Goal: Task Accomplishment & Management: Use online tool/utility

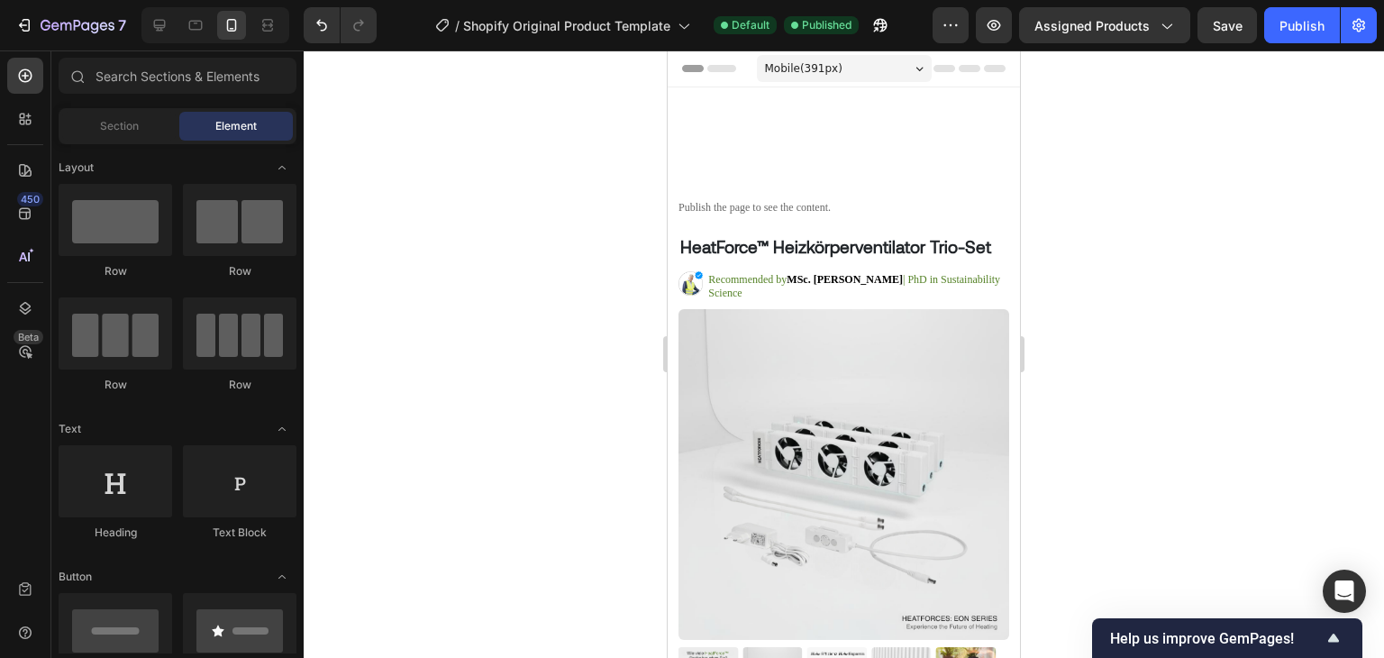
scroll to position [2312, 0]
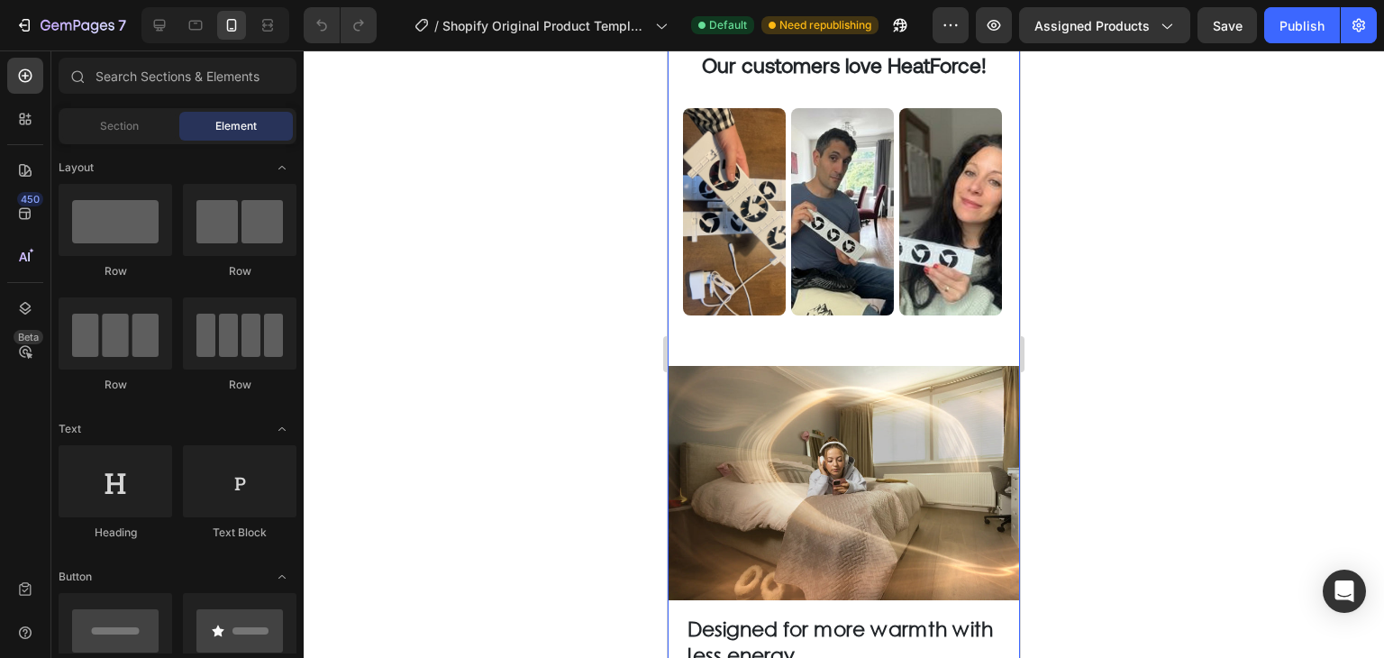
scroll to position [1802, 0]
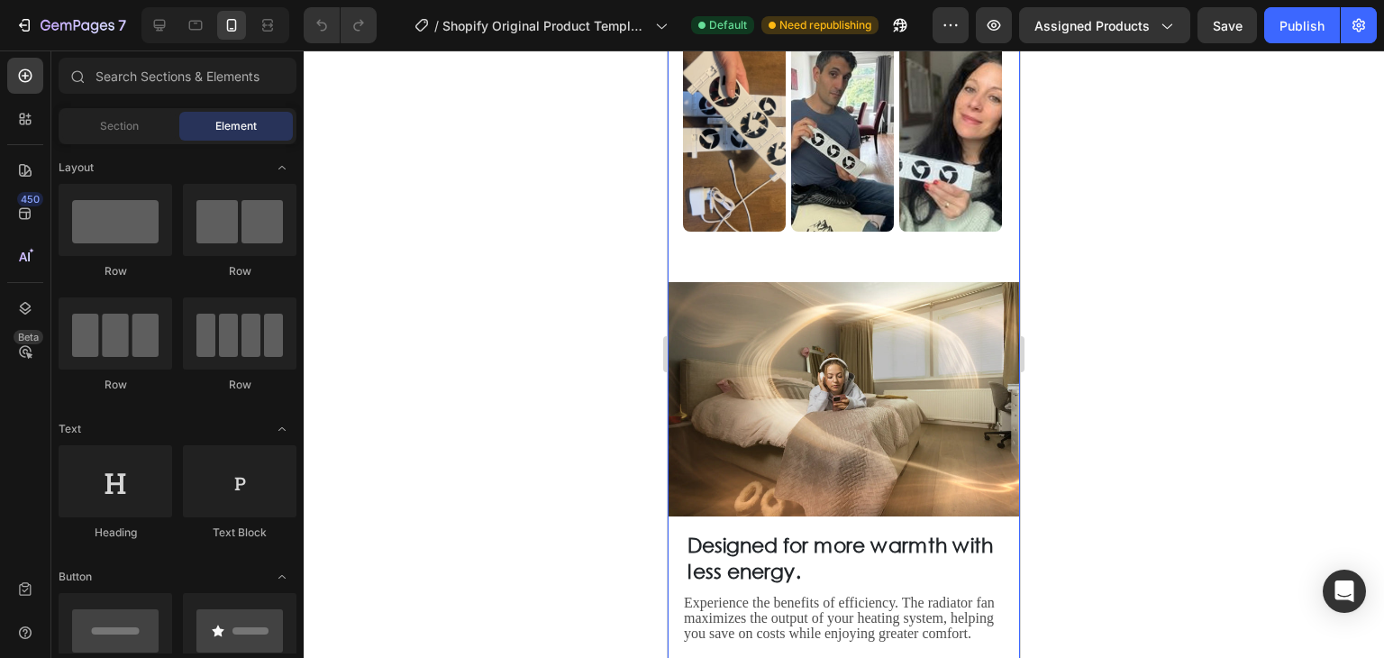
click at [790, 427] on img at bounding box center [844, 399] width 352 height 235
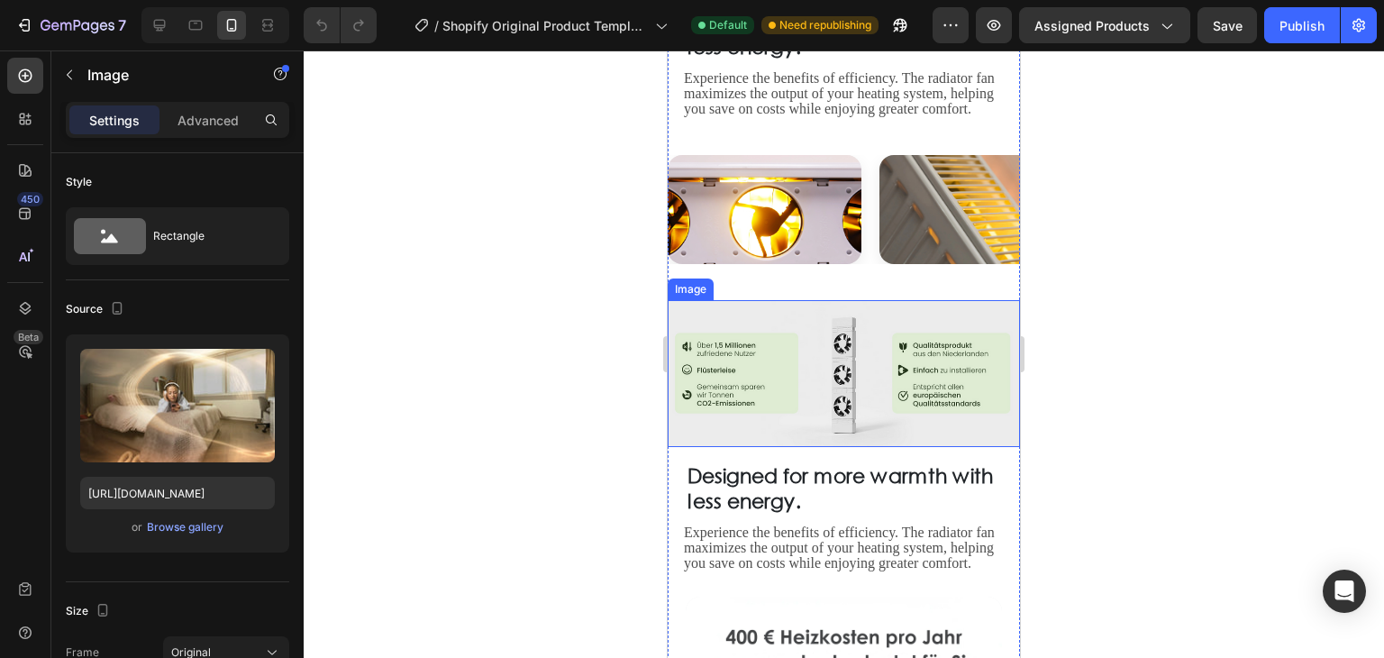
scroll to position [2433, 0]
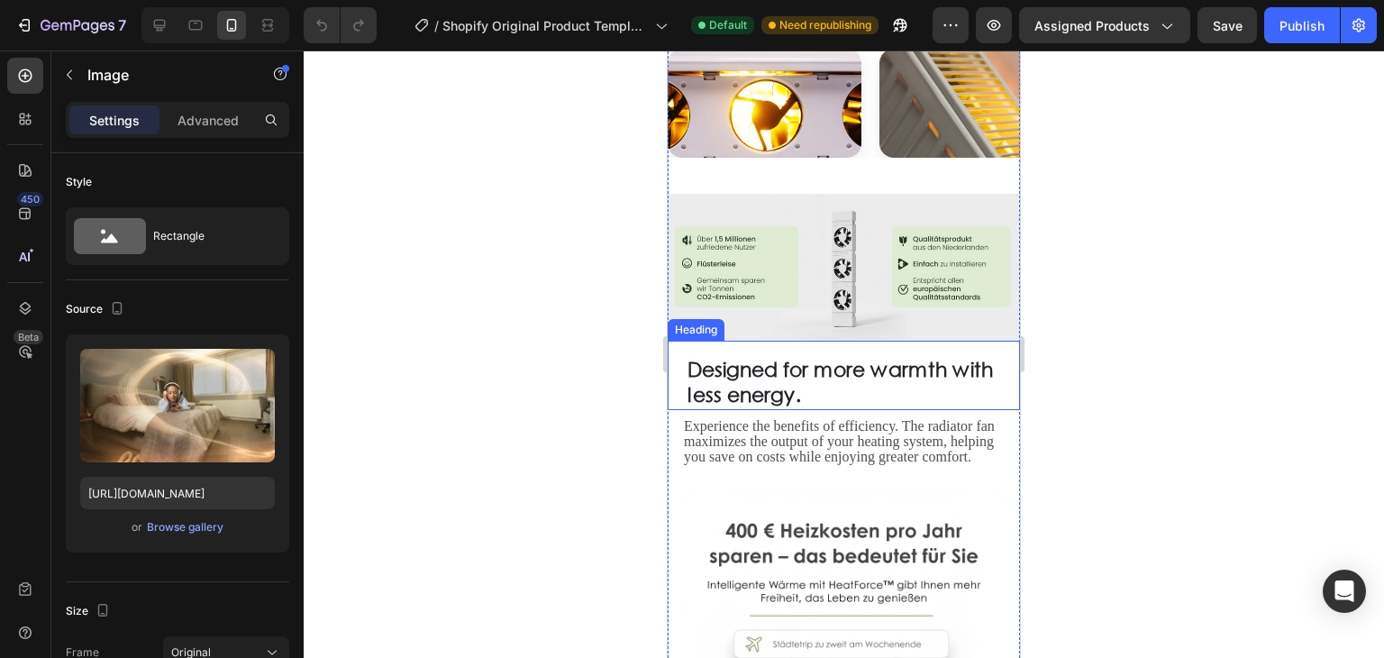
click at [823, 358] on strong "Designed for more warmth with less energy." at bounding box center [840, 382] width 305 height 49
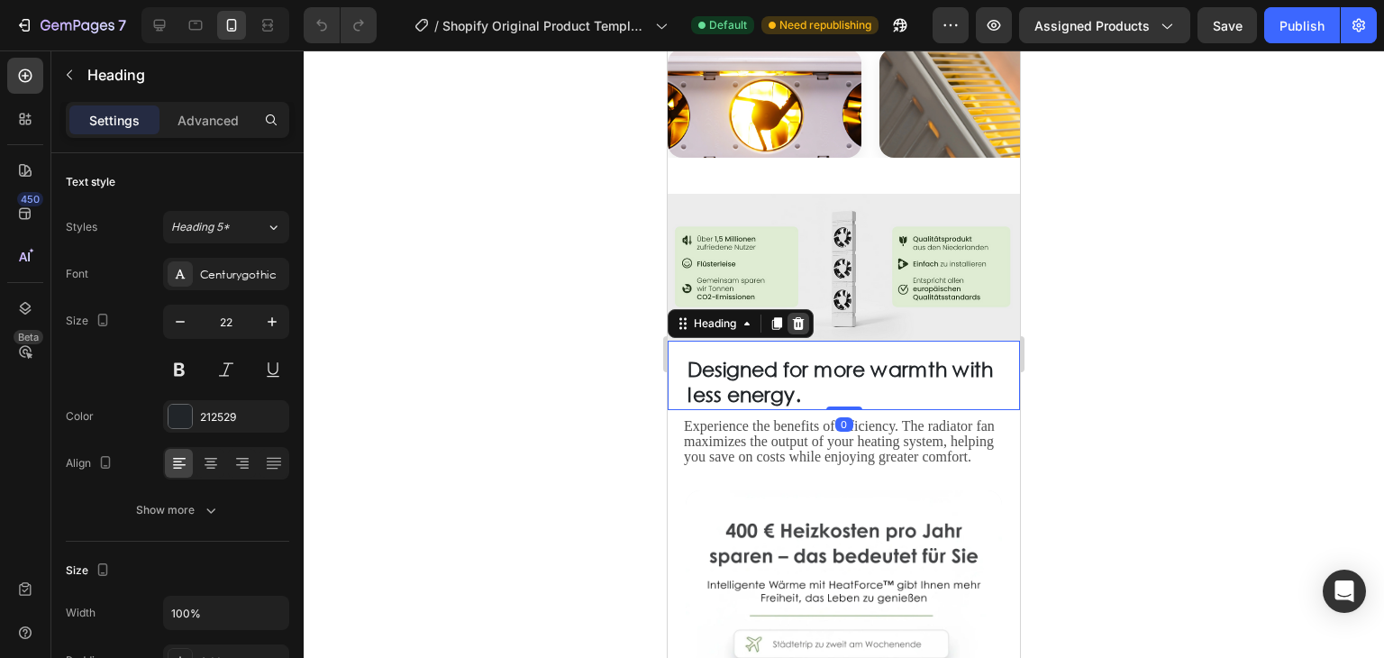
click at [795, 316] on icon at bounding box center [799, 322] width 12 height 13
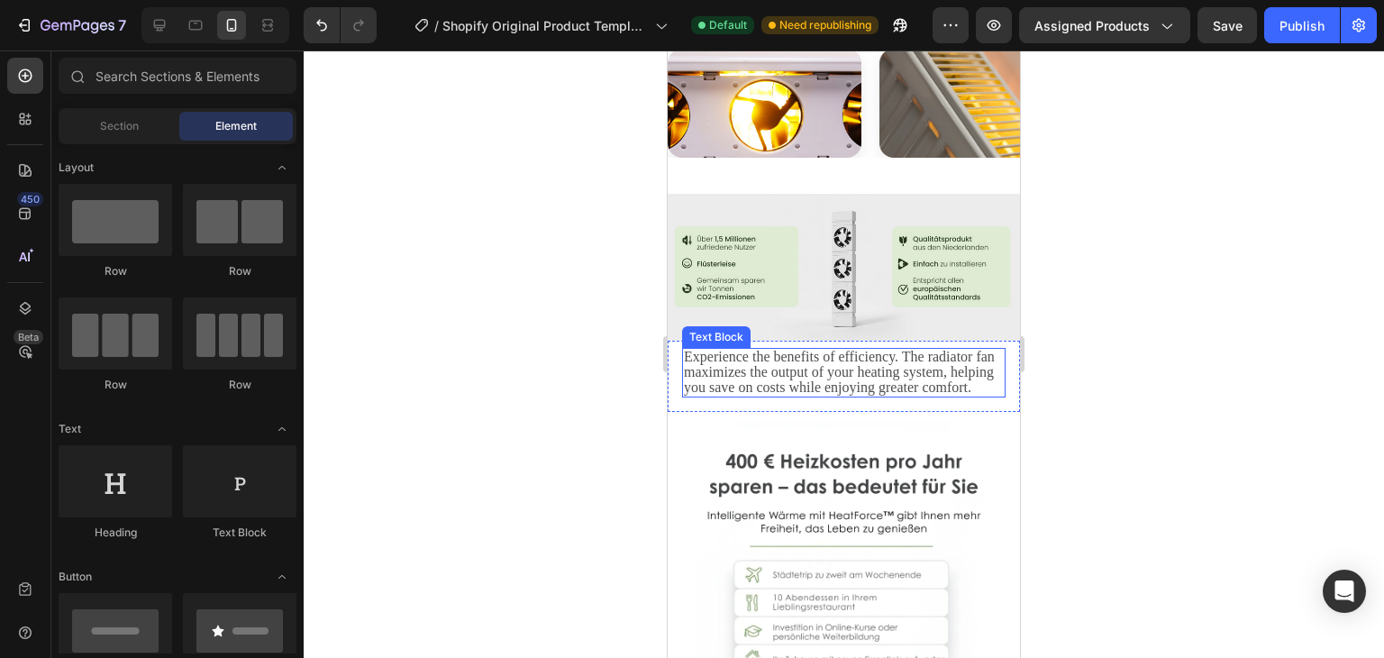
click at [831, 349] on span "Experience the benefits of efficiency. The radiator fan maximizes the output of…" at bounding box center [839, 372] width 311 height 46
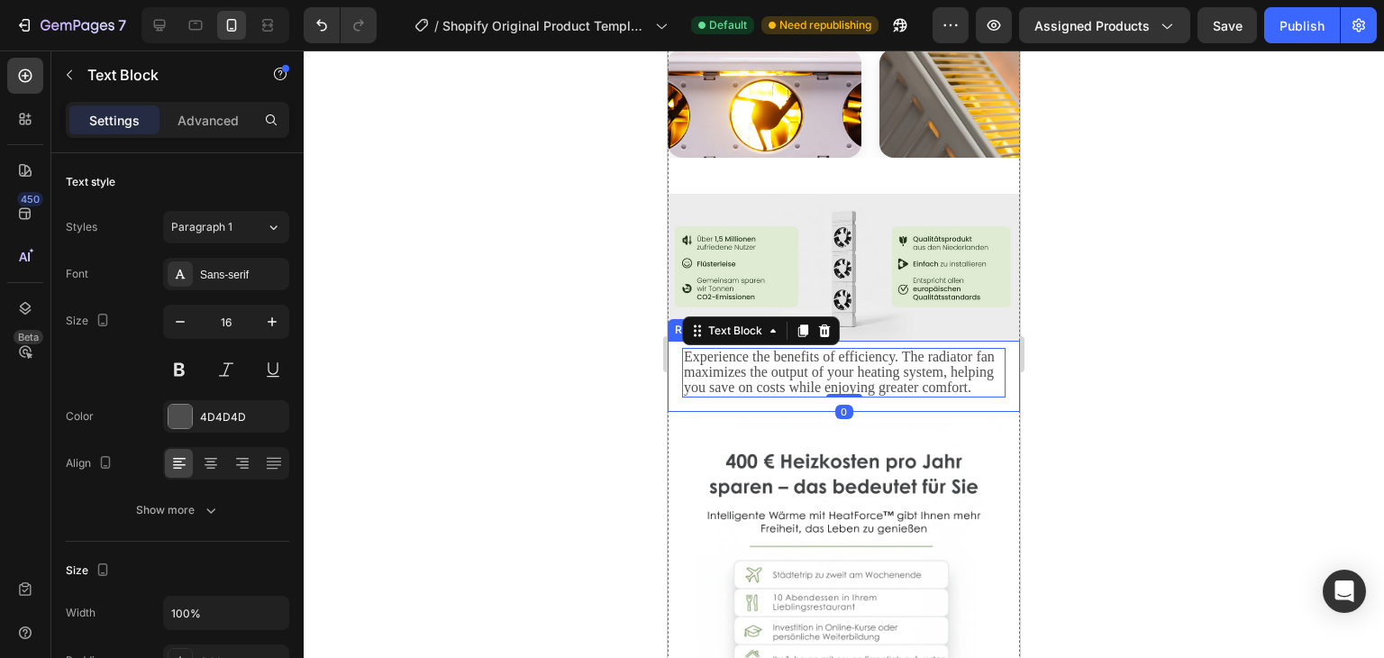
click at [674, 341] on div "Experience the benefits of efficiency. The radiator fan maximizes the output of…" at bounding box center [844, 376] width 352 height 71
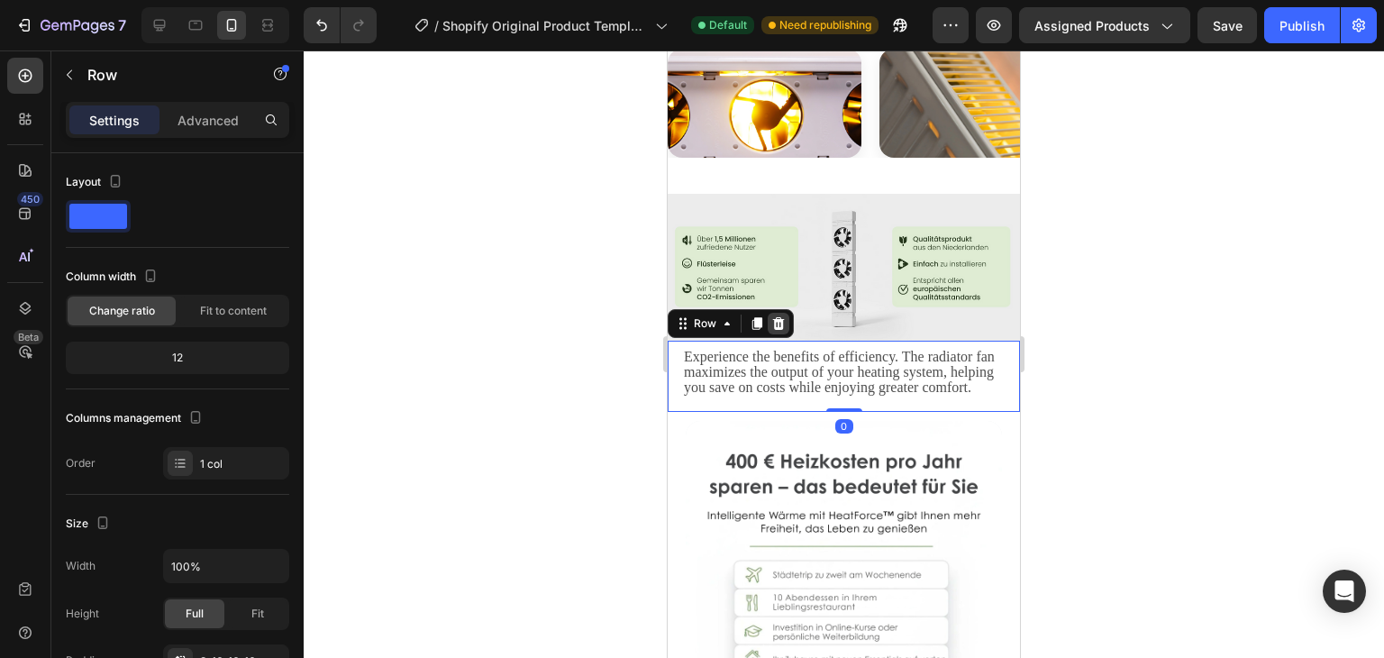
click at [773, 313] on div at bounding box center [779, 324] width 22 height 22
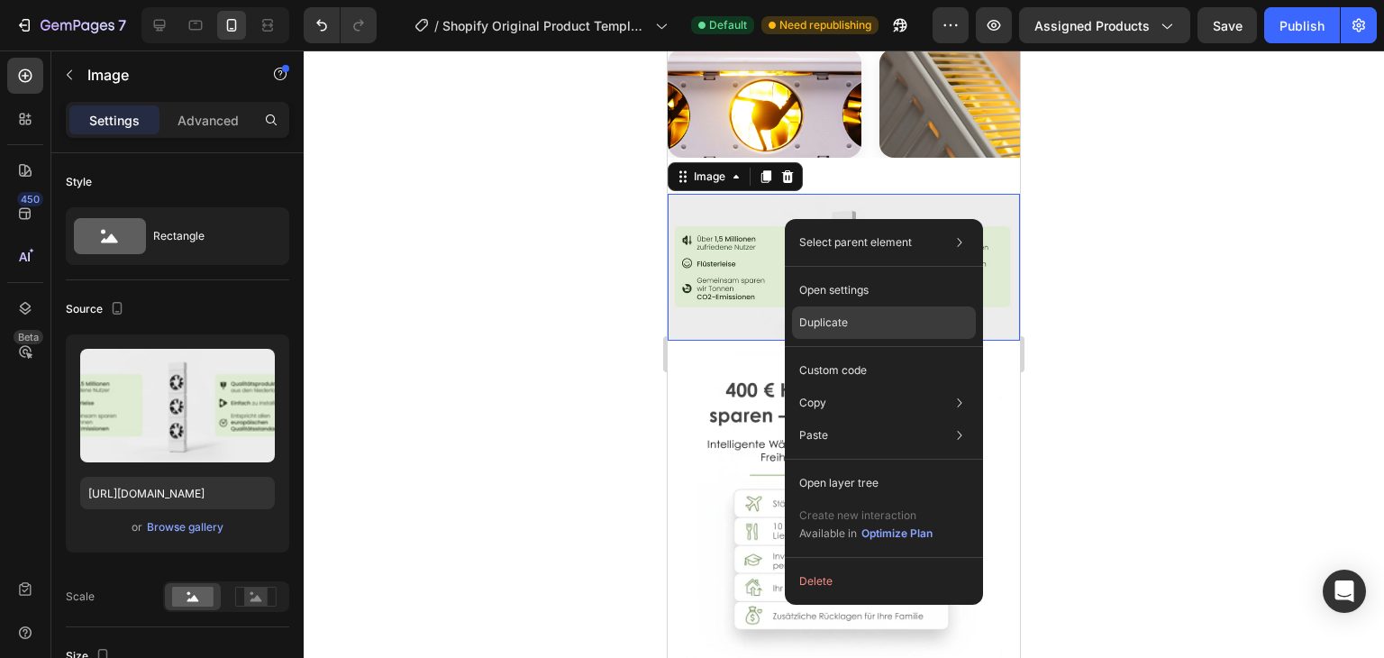
click at [862, 325] on div "Duplicate" at bounding box center [884, 322] width 184 height 32
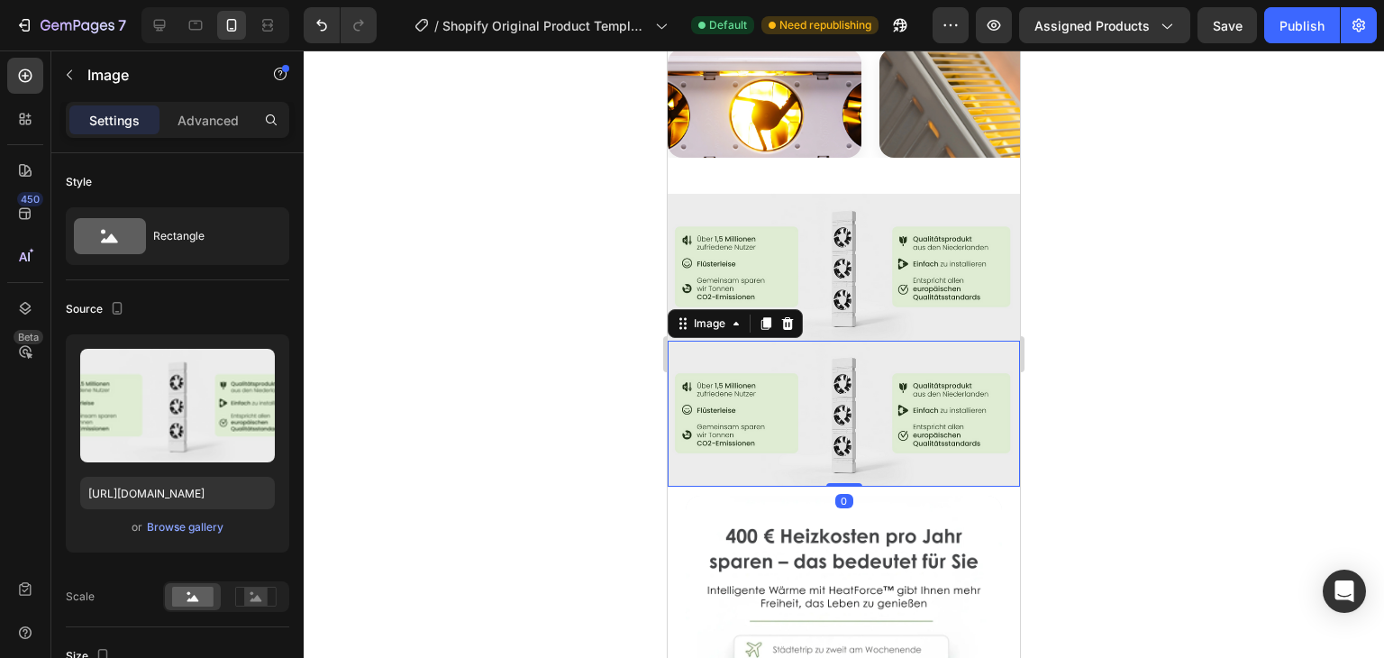
click at [804, 341] on img at bounding box center [844, 414] width 352 height 147
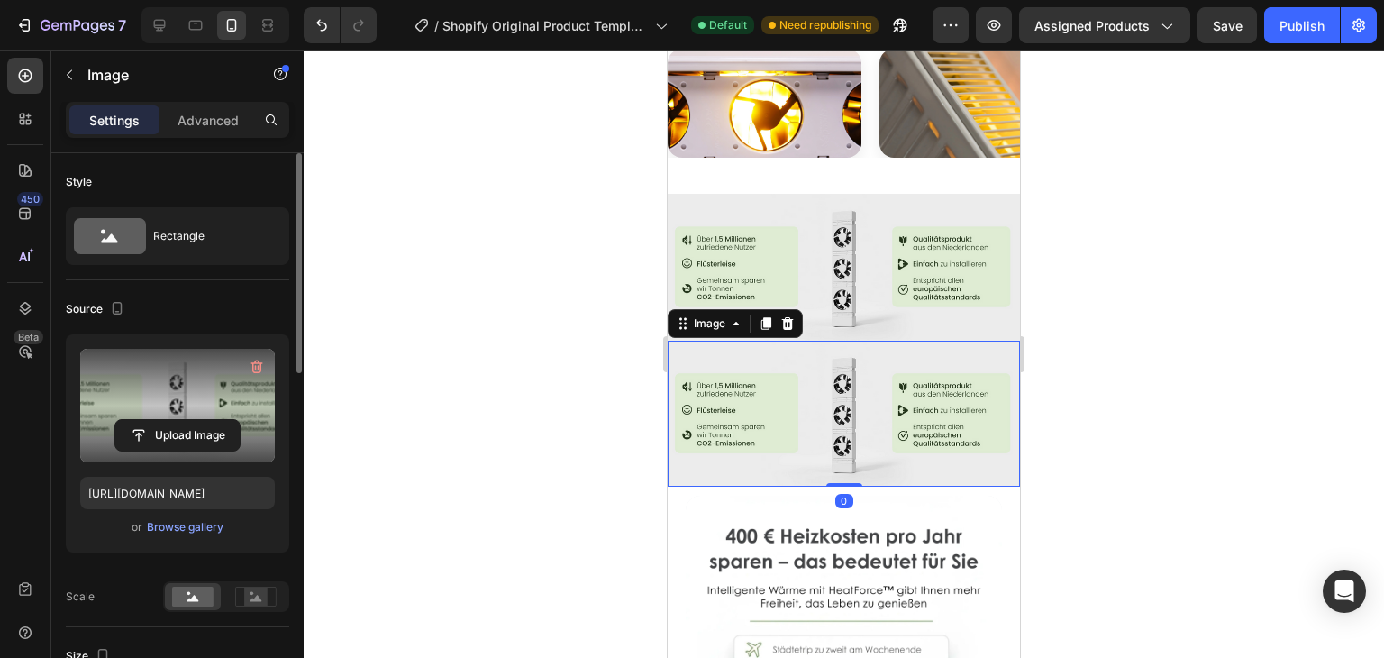
click at [187, 397] on label at bounding box center [177, 406] width 195 height 114
click at [187, 420] on input "file" at bounding box center [177, 435] width 124 height 31
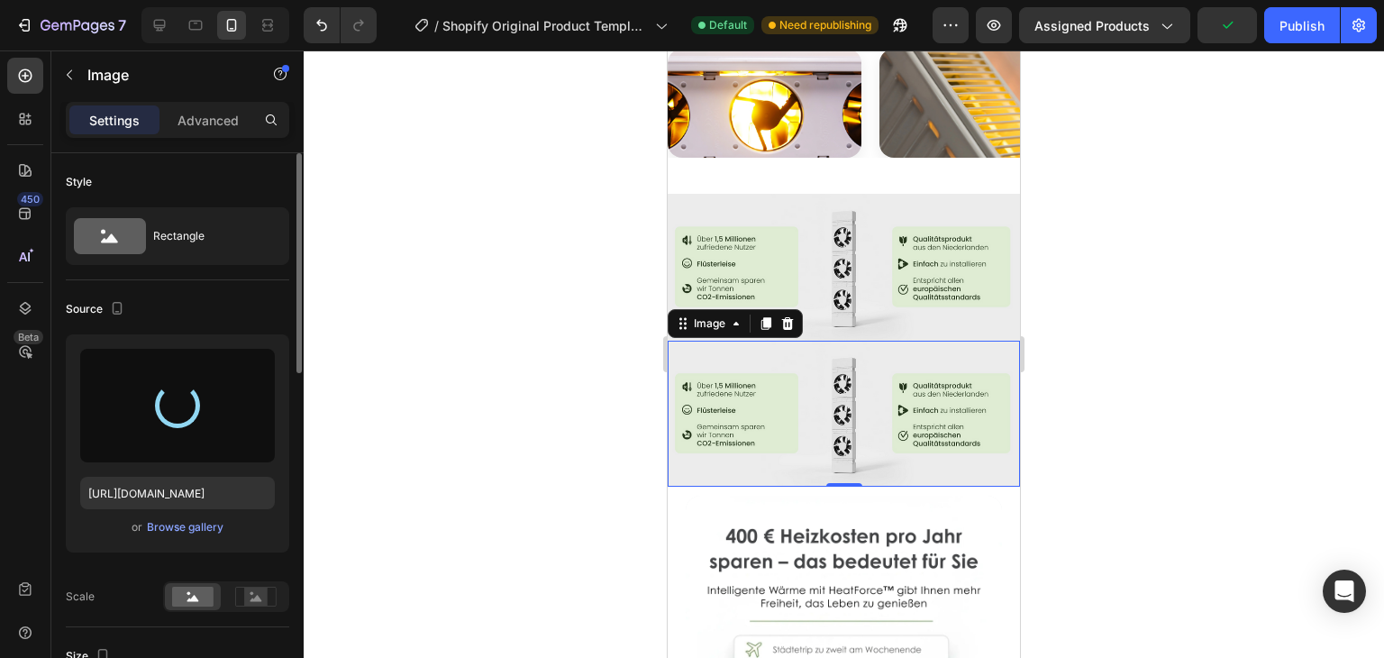
click at [497, 343] on div at bounding box center [844, 353] width 1080 height 607
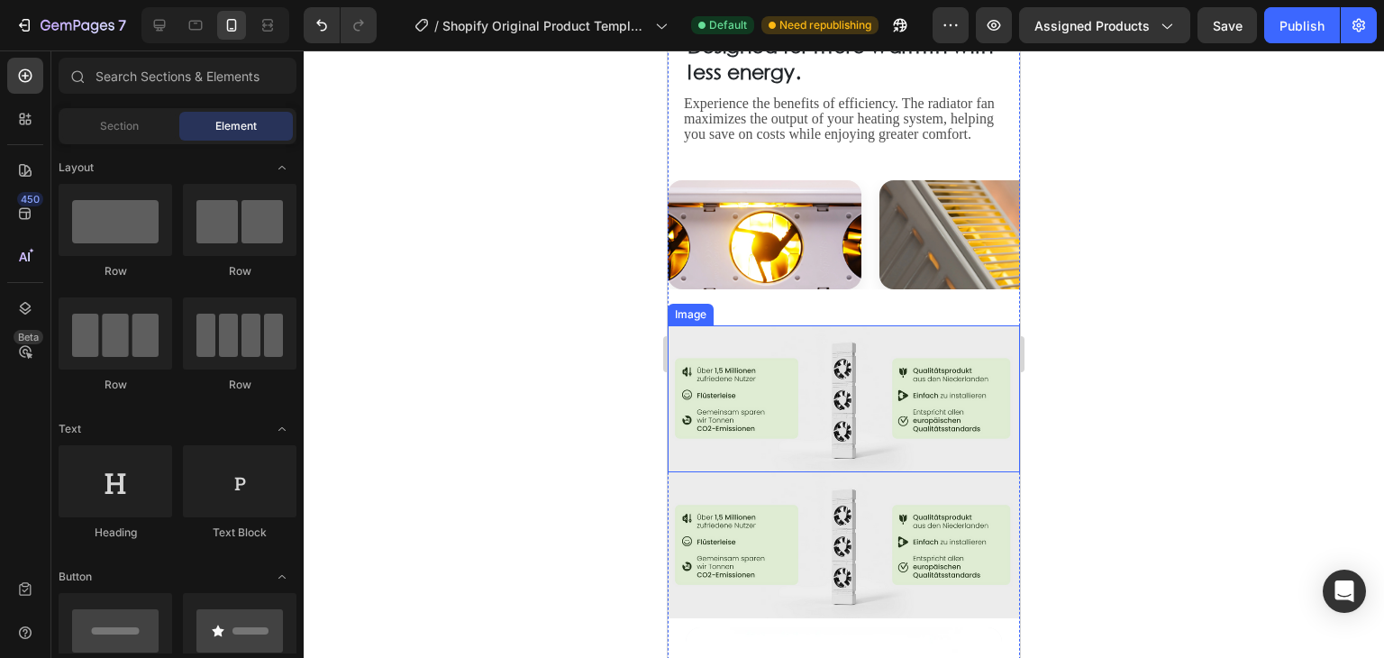
scroll to position [2343, 0]
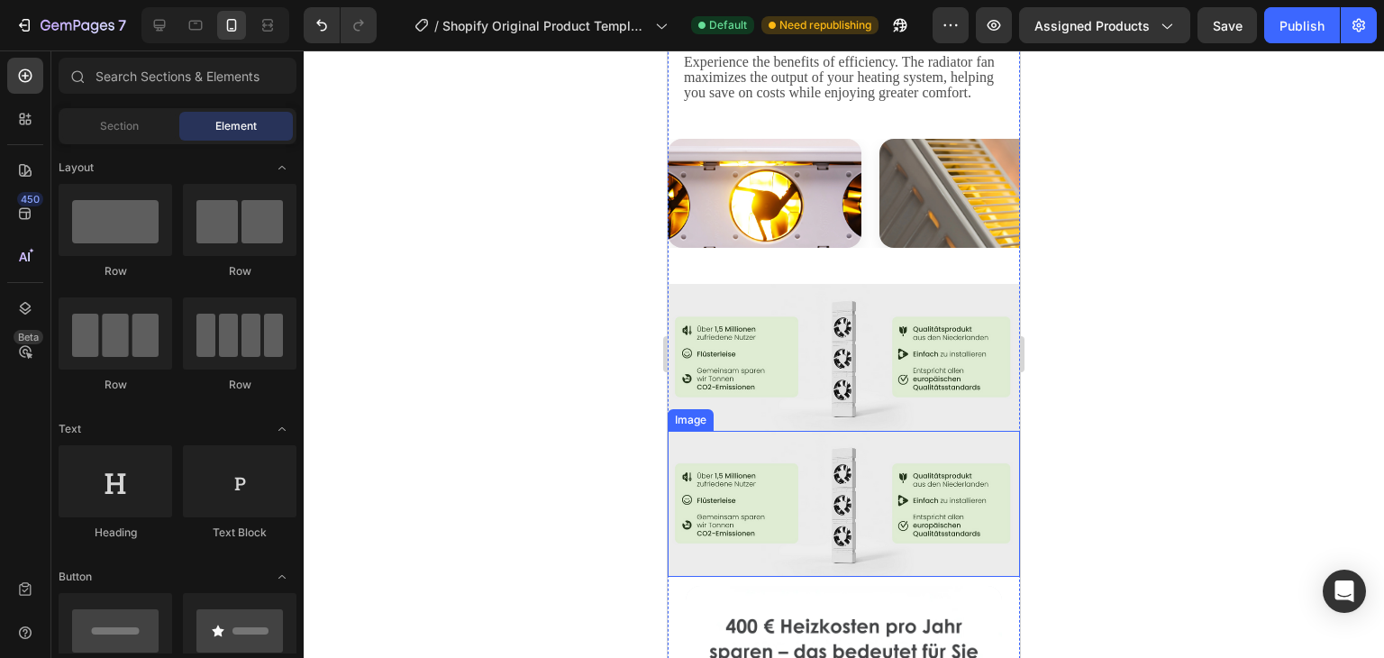
click at [807, 431] on img at bounding box center [844, 504] width 352 height 147
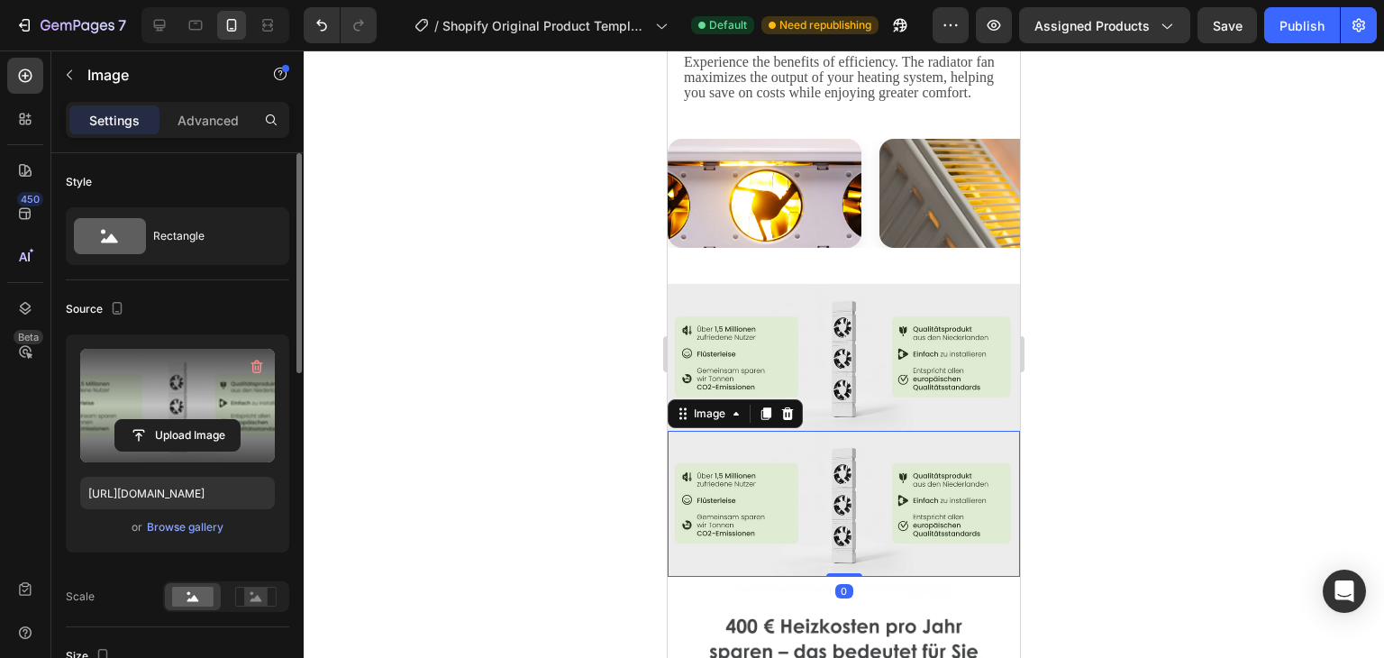
click at [159, 383] on label at bounding box center [177, 406] width 195 height 114
click at [159, 420] on input "file" at bounding box center [177, 435] width 124 height 31
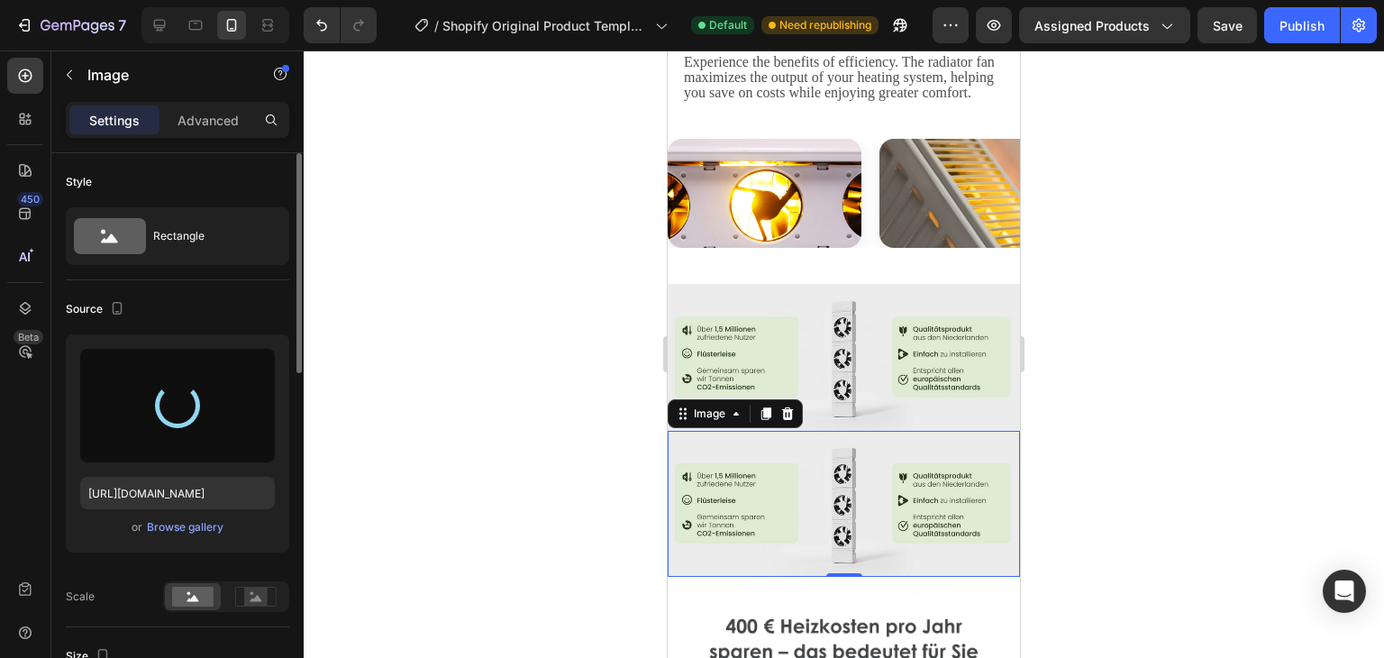
type input "[URL][DOMAIN_NAME]"
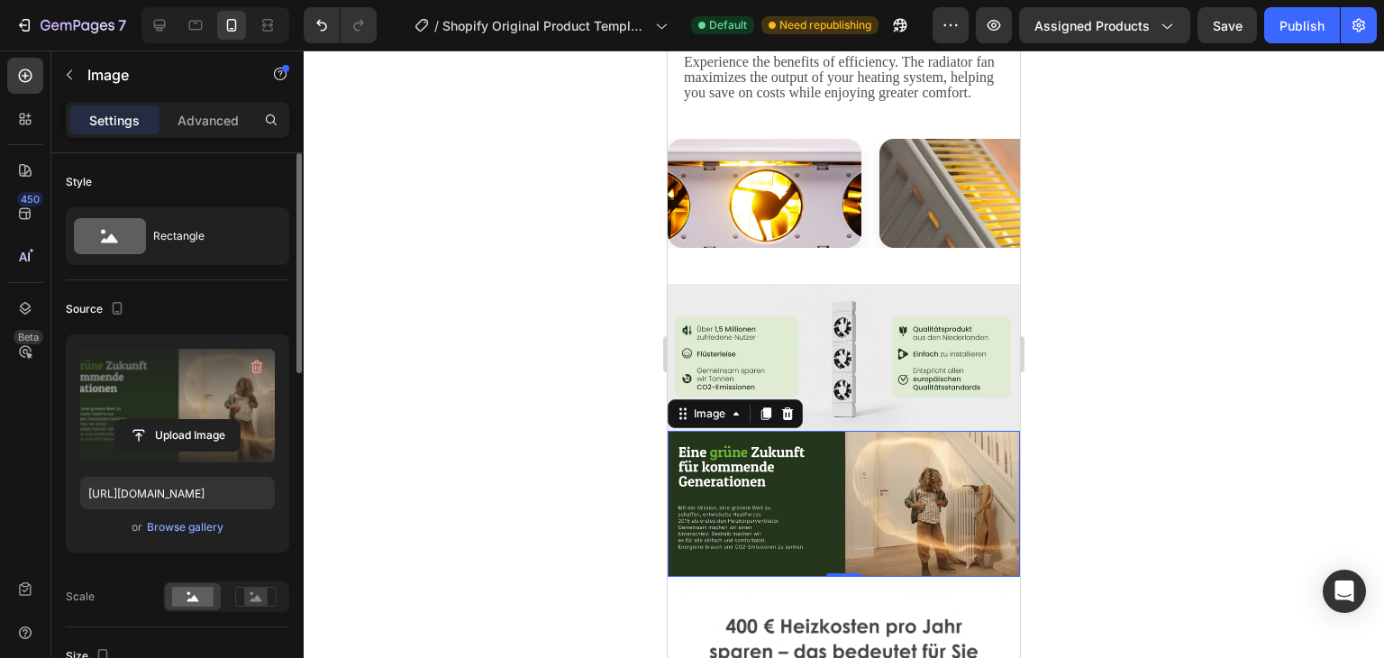
click at [488, 333] on div at bounding box center [844, 353] width 1080 height 607
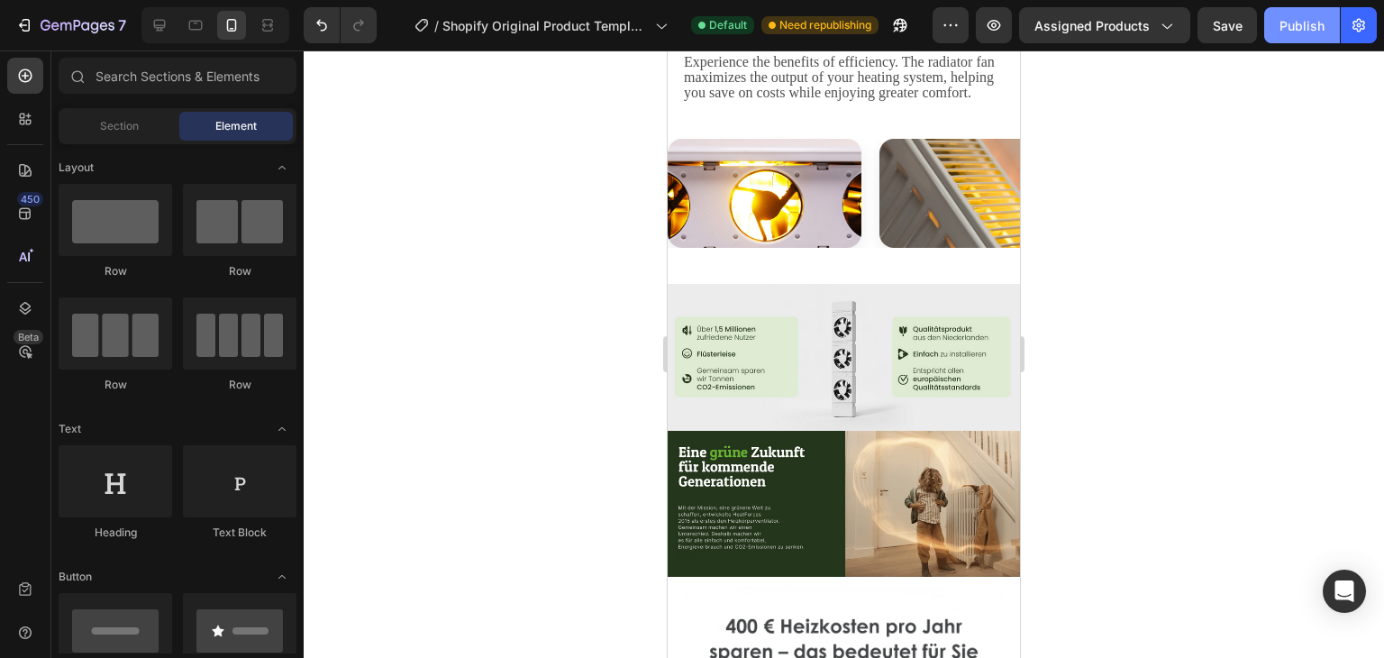
click at [1320, 19] on div "Publish" at bounding box center [1302, 25] width 45 height 19
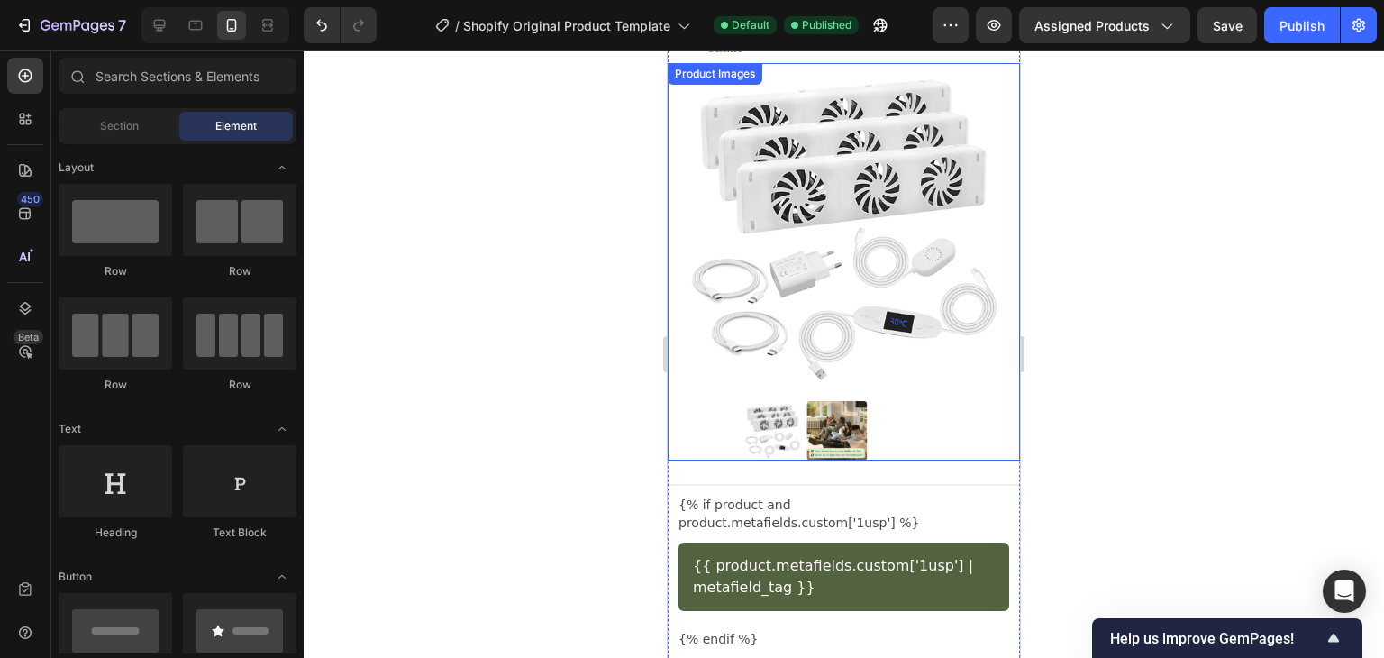
scroll to position [0, 0]
